Goal: Obtain resource: Download file/media

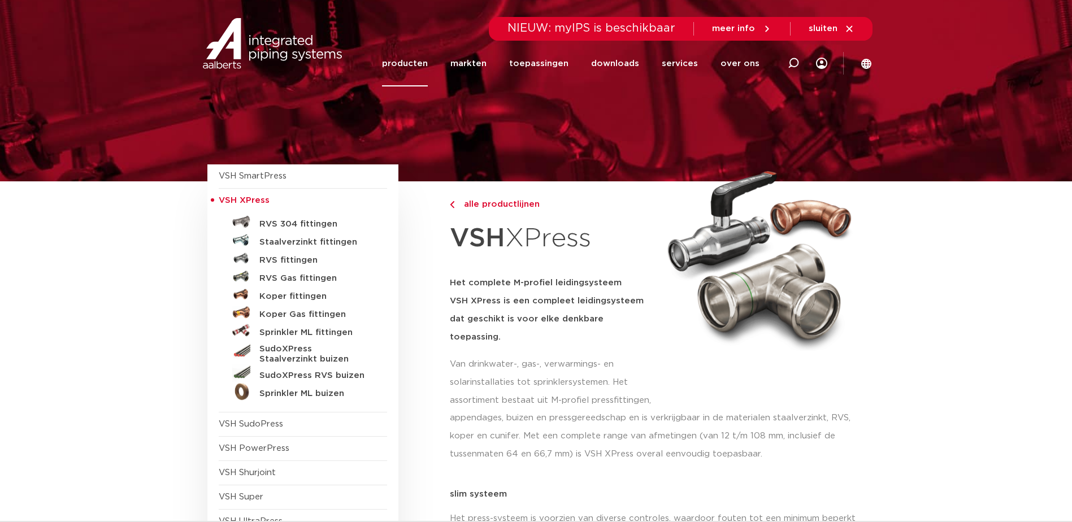
scroll to position [57, 0]
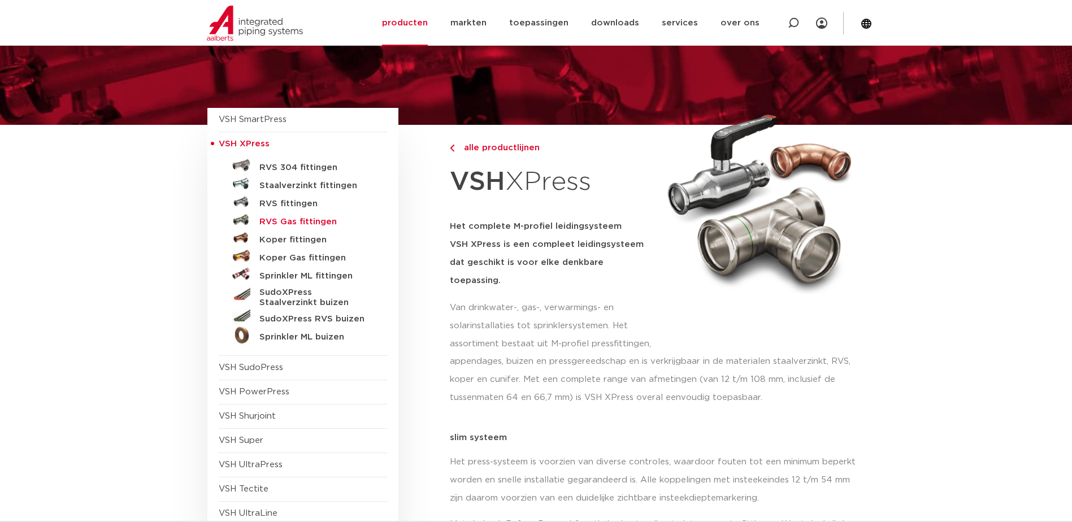
click at [293, 221] on h5 "RVS Gas fittingen" at bounding box center [315, 222] width 112 height 10
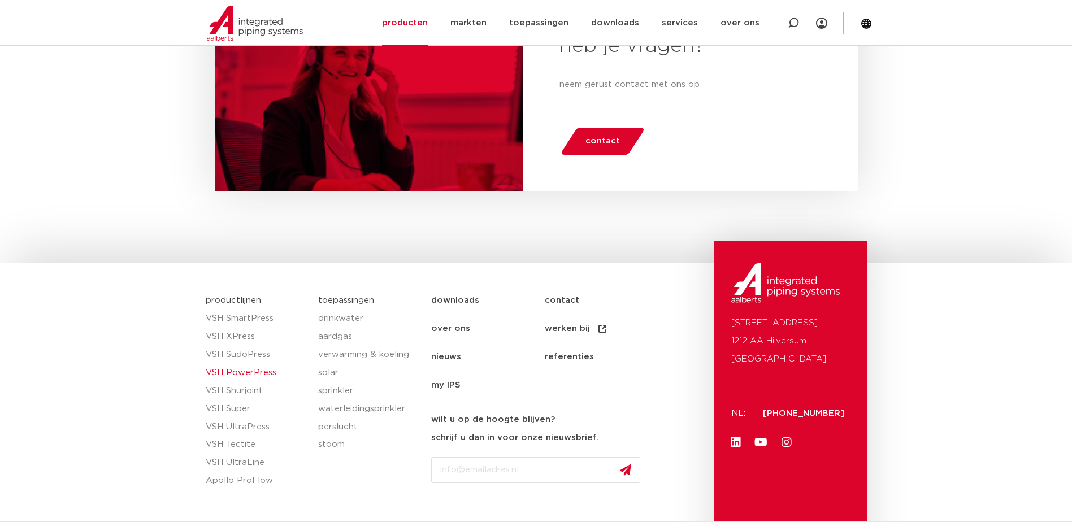
scroll to position [2139, 0]
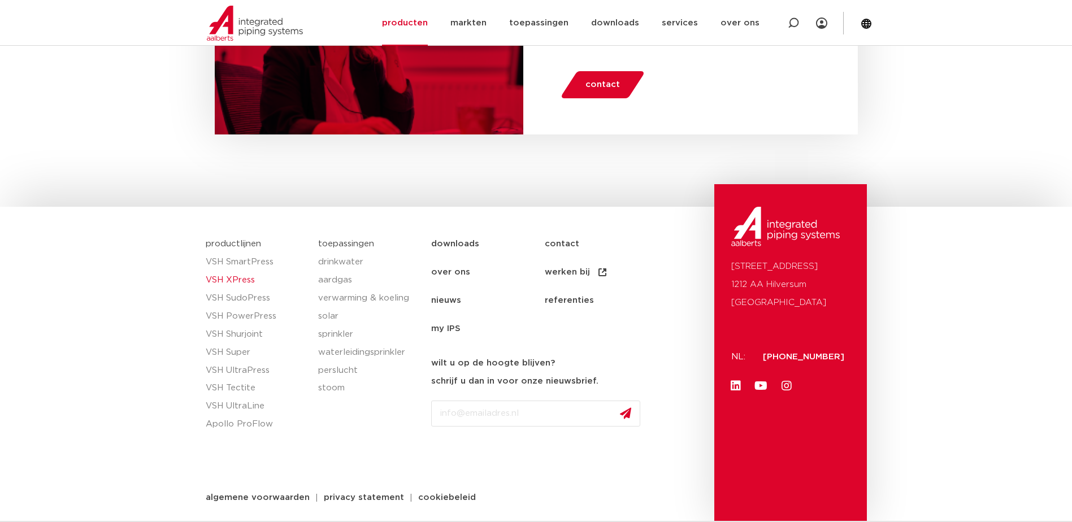
click at [244, 279] on link "VSH XPress" at bounding box center [257, 280] width 102 height 18
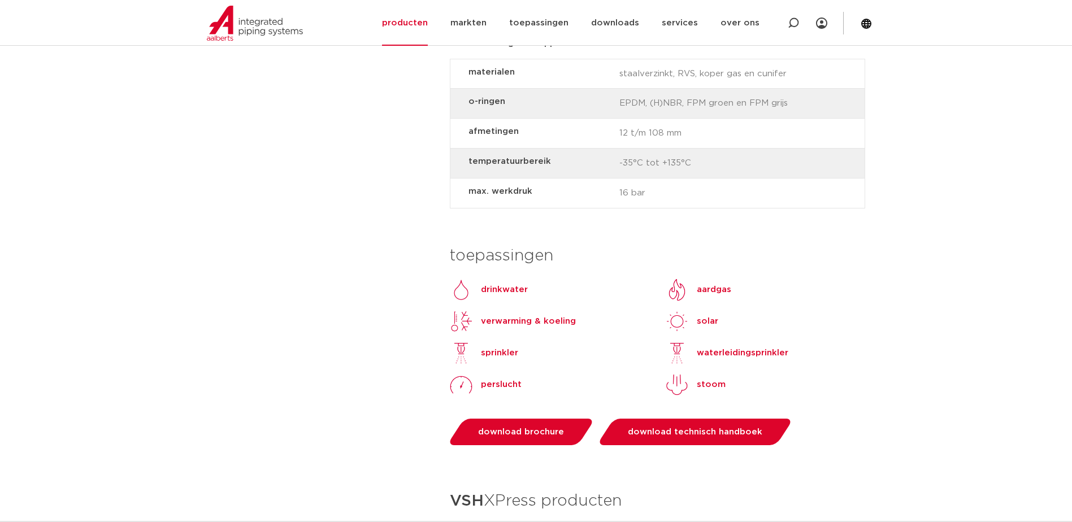
scroll to position [961, 0]
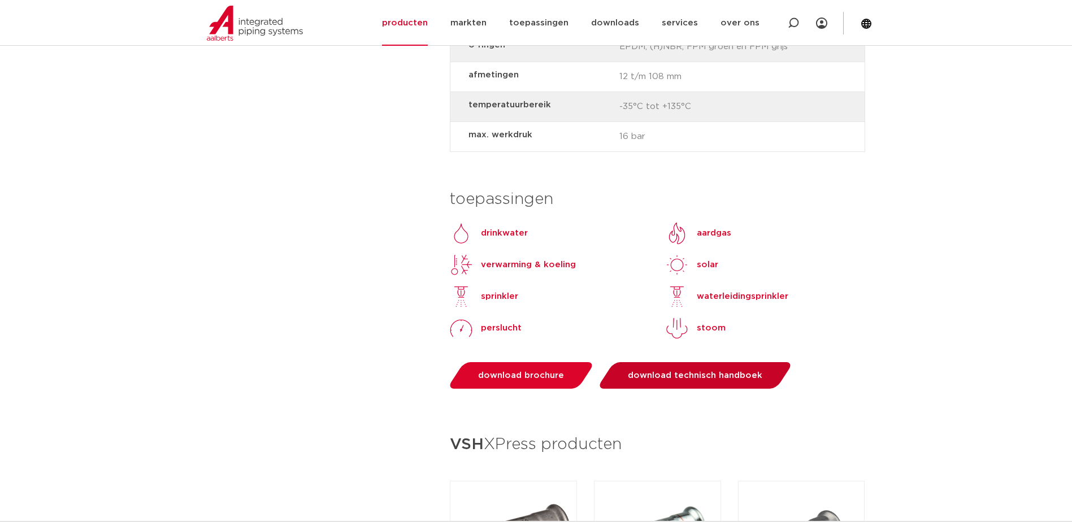
click at [635, 366] on link "download technisch handboek" at bounding box center [695, 375] width 197 height 27
